Goal: Task Accomplishment & Management: Manage account settings

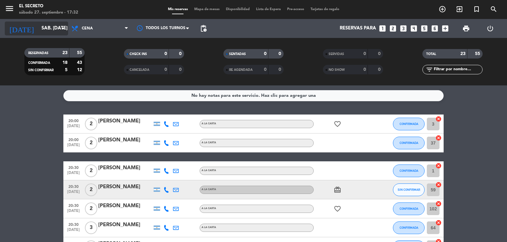
click at [38, 25] on input "sáb. [DATE]" at bounding box center [68, 28] width 61 height 12
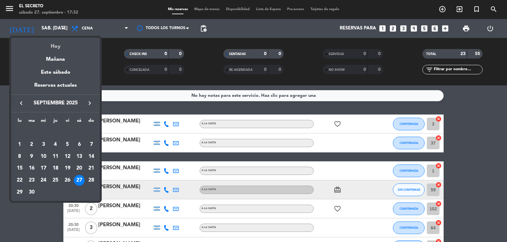
click at [54, 47] on div "Hoy" at bounding box center [55, 44] width 89 height 13
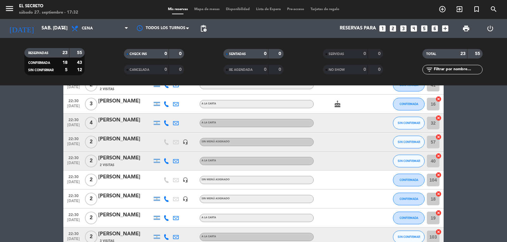
scroll to position [317, 0]
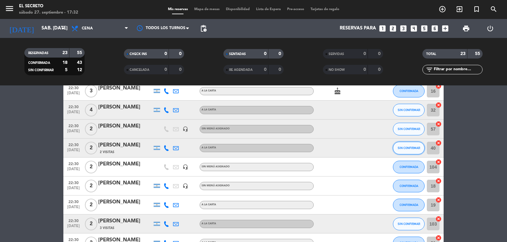
click at [413, 143] on button "SIN CONFIRMAR" at bounding box center [409, 148] width 32 height 13
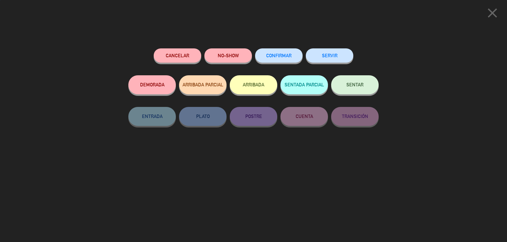
click at [296, 60] on button "CONFIRMAR" at bounding box center [278, 55] width 47 height 14
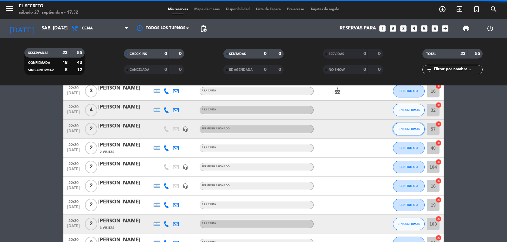
click at [405, 132] on button "SIN CONFIRMAR" at bounding box center [409, 129] width 32 height 13
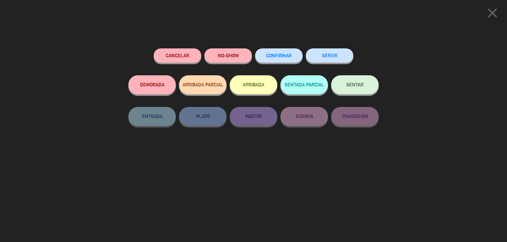
scroll to position [359, 0]
click at [287, 52] on button "CONFIRMAR" at bounding box center [278, 55] width 47 height 14
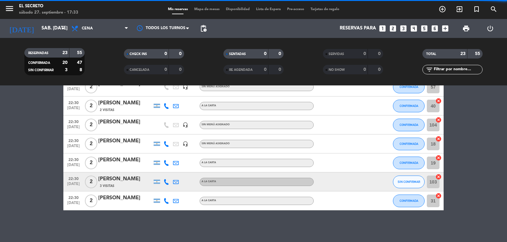
drag, startPoint x: 401, startPoint y: 76, endPoint x: 401, endPoint y: 84, distance: 7.3
click at [401, 80] on div "RESERVADAS 23 55 CONFIRMADA 20 47 SIN CONFIRMAR 3 8 CHECK INS 0 0 CANCELADA 0 0…" at bounding box center [253, 61] width 507 height 47
click at [401, 84] on div "RESERVADAS 23 55 CONFIRMADA 20 47 SIN CONFIRMAR 3 8 CHECK INS 0 0 CANCELADA 0 0…" at bounding box center [253, 61] width 507 height 47
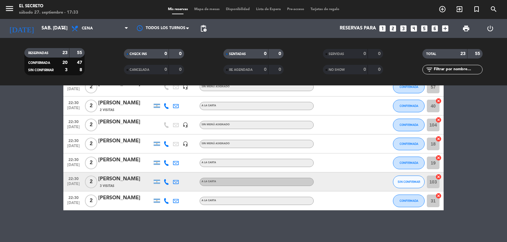
scroll to position [295, 0]
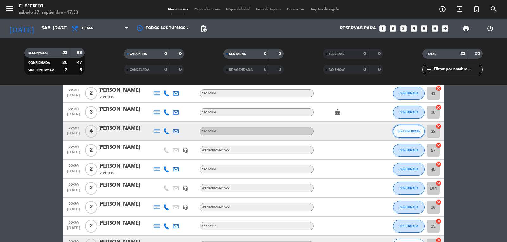
click at [400, 133] on button "SIN CONFIRMAR" at bounding box center [409, 131] width 32 height 13
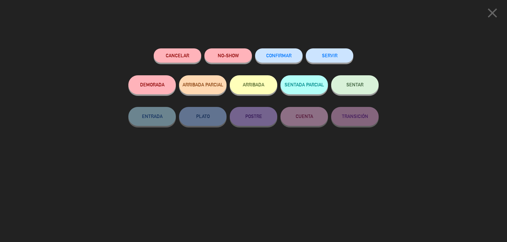
click at [280, 57] on span "CONFIRMAR" at bounding box center [278, 55] width 25 height 5
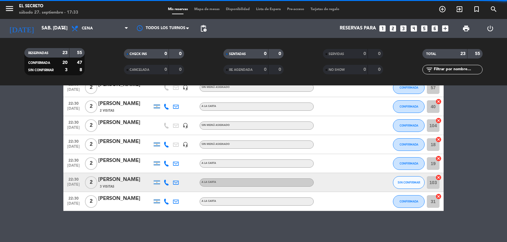
scroll to position [359, 0]
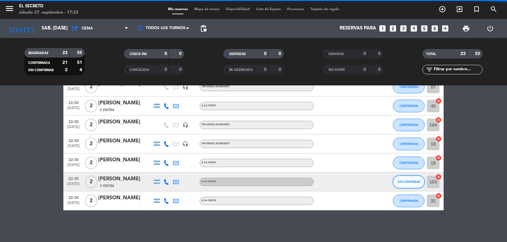
click at [407, 185] on button "SIN CONFIRMAR" at bounding box center [409, 182] width 32 height 13
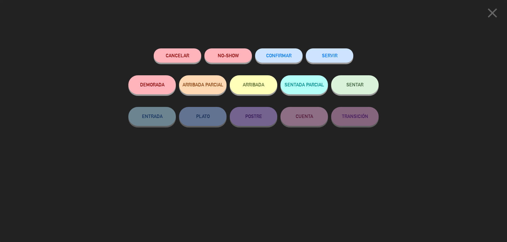
click at [276, 58] on span "CONFIRMAR" at bounding box center [278, 55] width 25 height 5
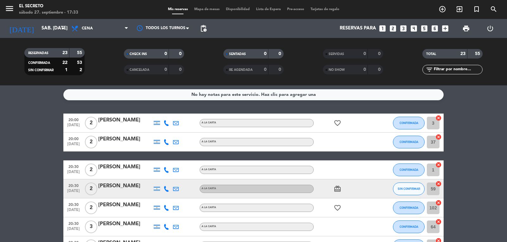
scroll to position [0, 0]
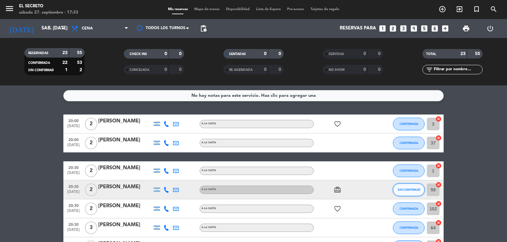
click at [411, 192] on button "SIN CONFIRMAR" at bounding box center [409, 190] width 32 height 13
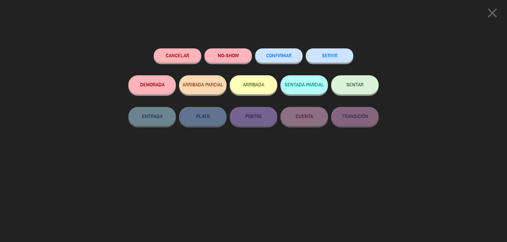
click at [277, 59] on button "CONFIRMAR" at bounding box center [278, 55] width 47 height 14
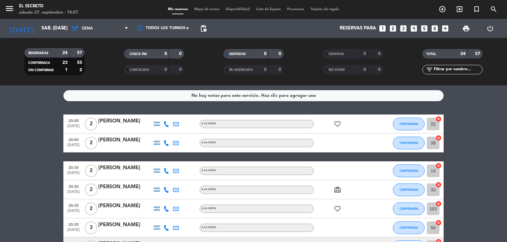
scroll to position [127, 0]
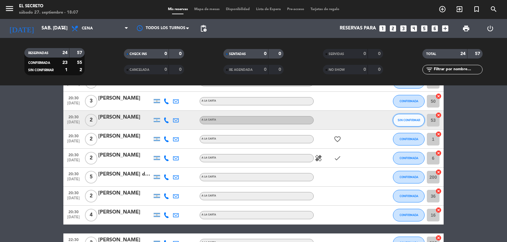
click at [407, 117] on button "SIN CONFIRMAR" at bounding box center [409, 120] width 32 height 13
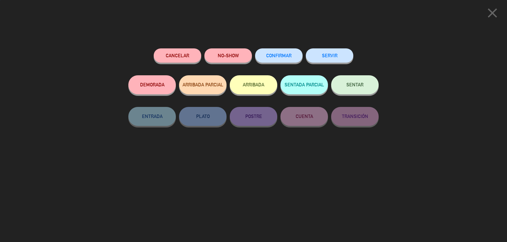
click at [272, 60] on button "CONFIRMAR" at bounding box center [278, 55] width 47 height 14
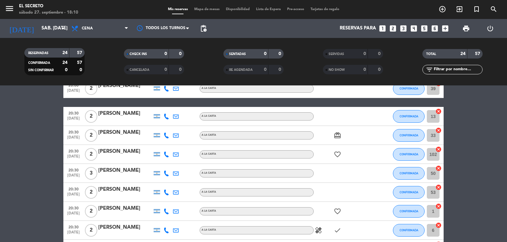
scroll to position [0, 0]
